Goal: Navigation & Orientation: Find specific page/section

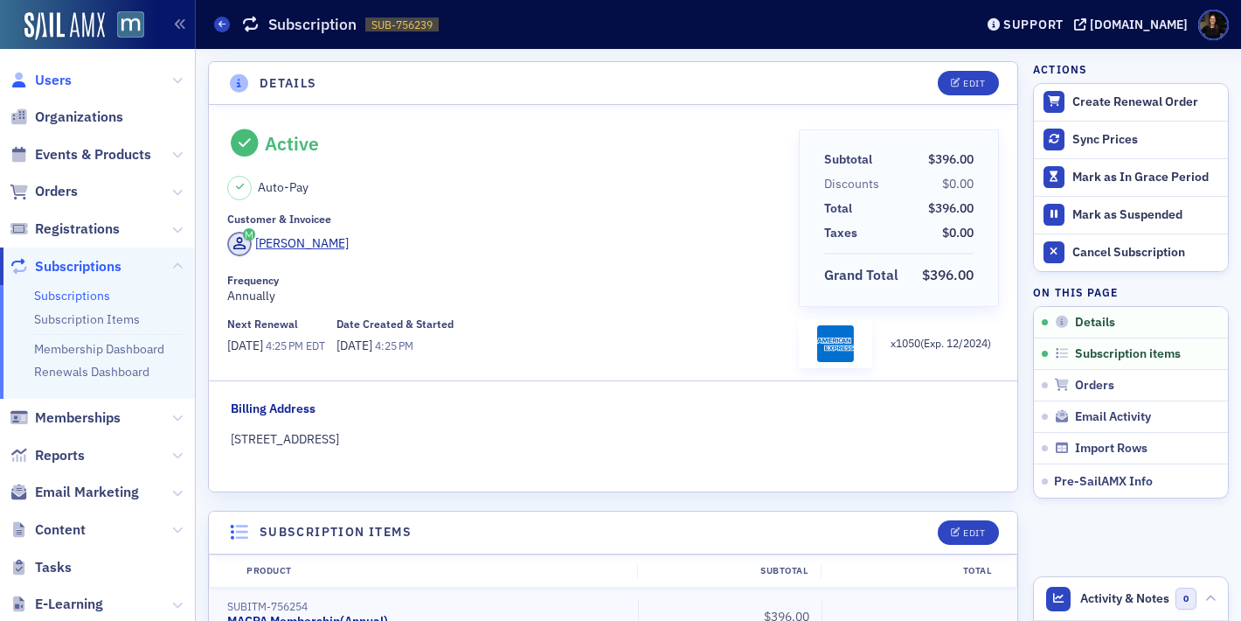
click at [58, 84] on span "Users" at bounding box center [53, 80] width 37 height 19
